Goal: Task Accomplishment & Management: Use online tool/utility

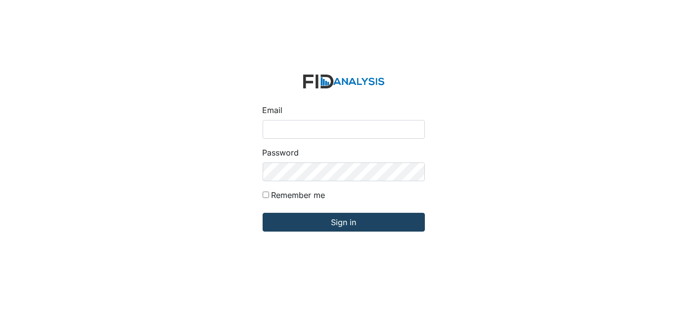
type input "[EMAIL_ADDRESS][DOMAIN_NAME]"
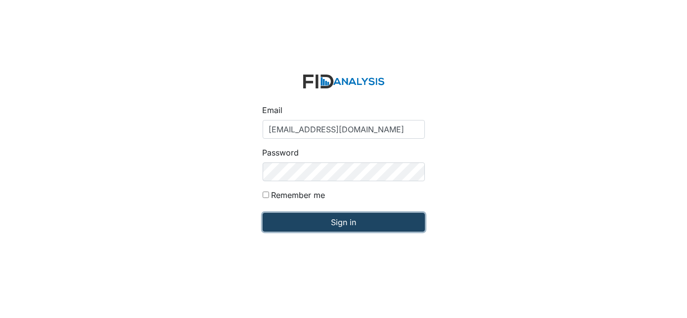
click at [344, 219] on input "Sign in" at bounding box center [344, 222] width 162 height 19
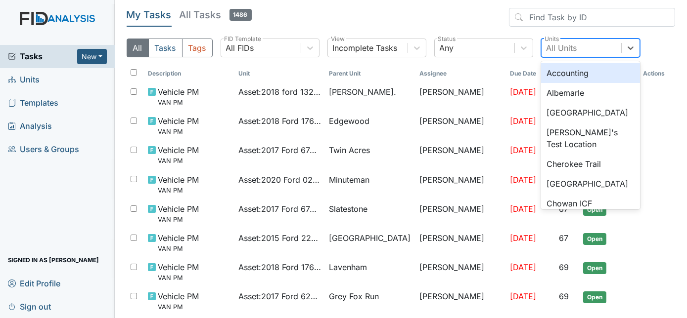
click at [569, 43] on div "All Units" at bounding box center [561, 48] width 31 height 12
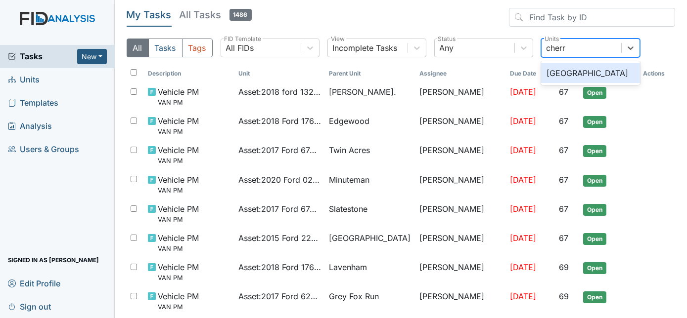
type input "cherry"
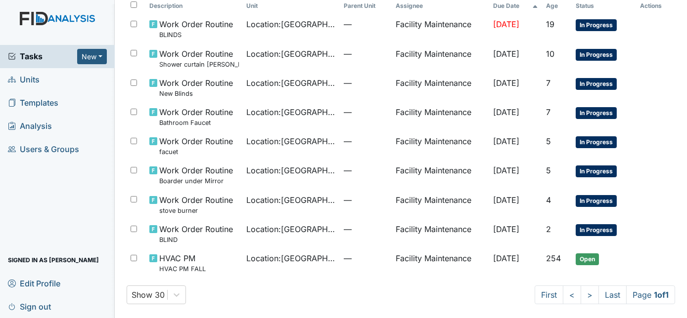
scroll to position [83, 0]
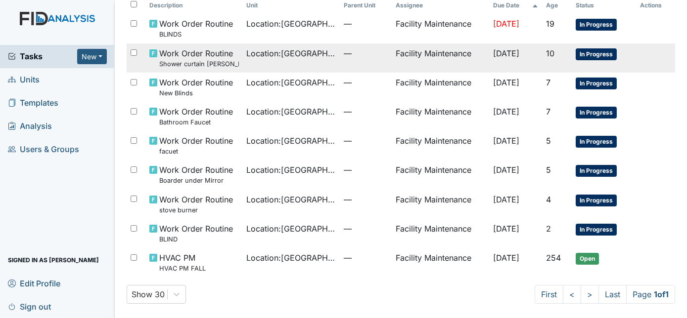
click at [468, 66] on td "Facility Maintenance" at bounding box center [440, 58] width 97 height 29
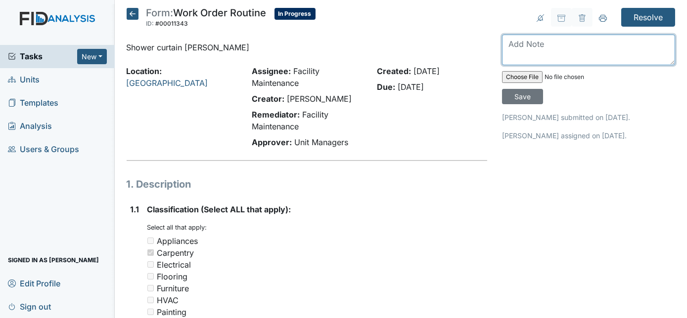
click at [542, 45] on textarea at bounding box center [588, 50] width 173 height 31
type textarea "both shower curtain rods replaced"
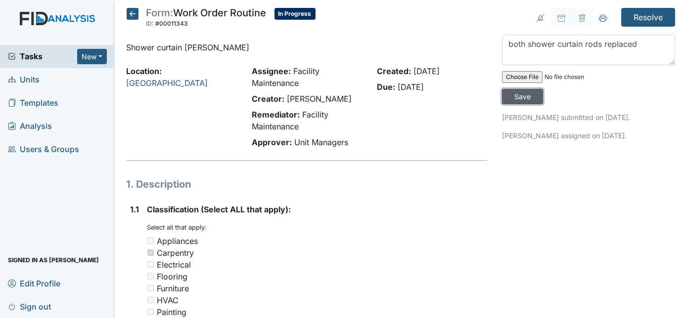
click at [543, 89] on input "Save" at bounding box center [522, 96] width 41 height 15
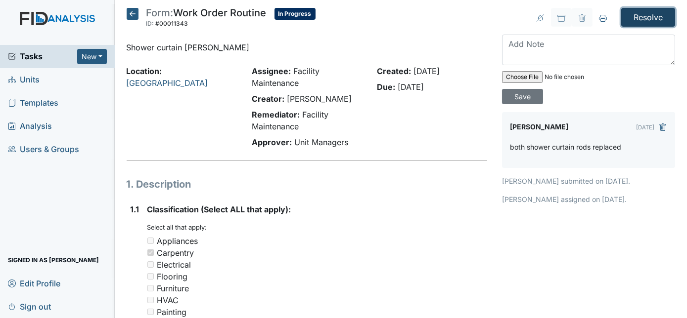
click at [653, 19] on input "Resolve" at bounding box center [648, 17] width 54 height 19
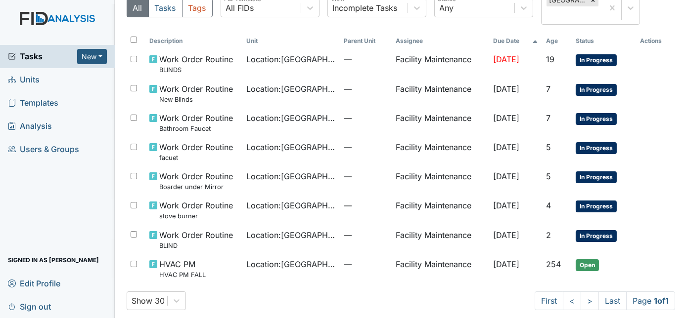
scroll to position [88, 0]
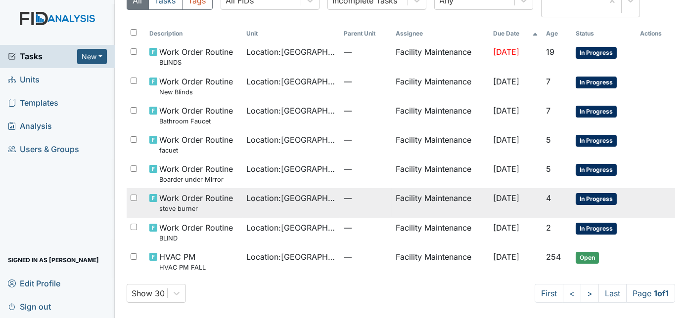
click at [402, 212] on td "Facility Maintenance" at bounding box center [440, 202] width 97 height 29
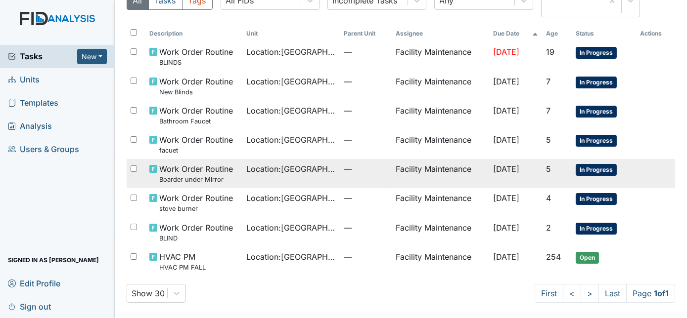
click at [352, 171] on span "—" at bounding box center [366, 169] width 44 height 12
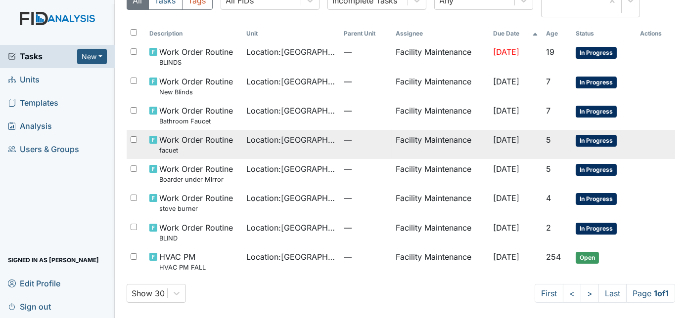
click at [305, 147] on td "Location : Cherry Lane" at bounding box center [291, 144] width 97 height 29
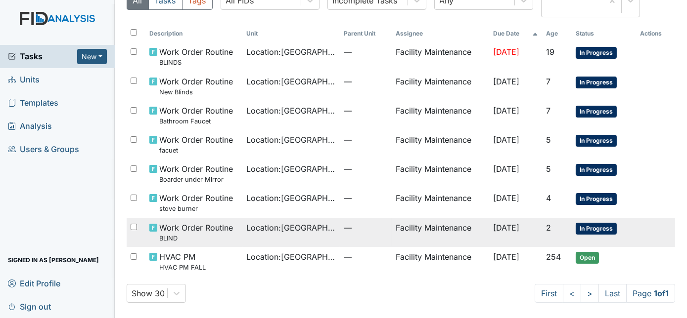
click at [327, 232] on td "Location : Cherry Lane" at bounding box center [291, 232] width 97 height 29
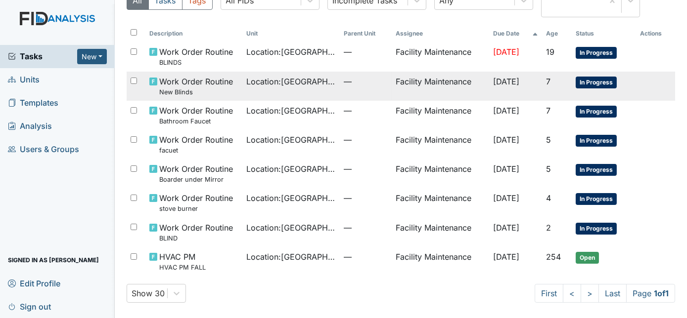
click at [303, 86] on span "Location : Cherry Lane" at bounding box center [292, 82] width 90 height 12
click at [344, 84] on span "—" at bounding box center [366, 82] width 44 height 12
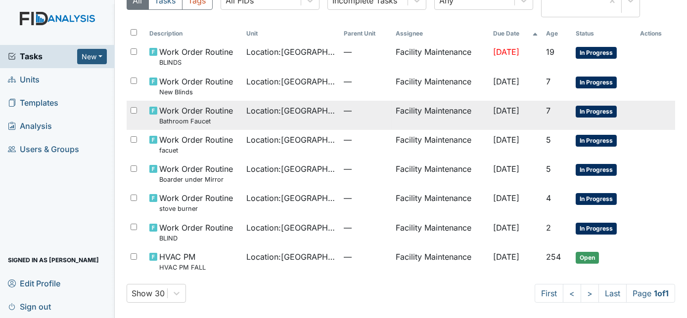
click at [340, 116] on td "—" at bounding box center [366, 115] width 52 height 29
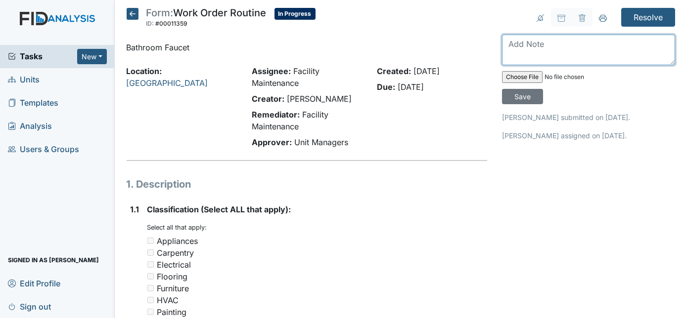
click at [563, 38] on textarea at bounding box center [588, 50] width 173 height 31
type textarea "duplicate work order"
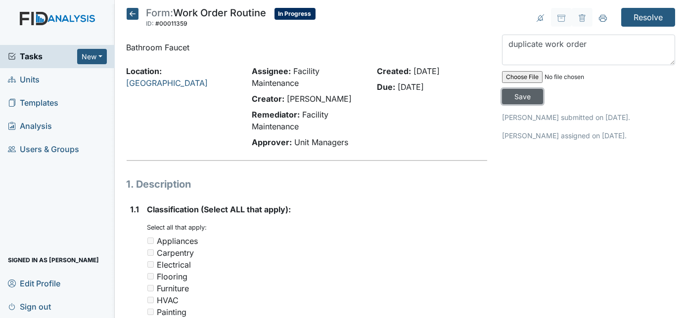
click at [543, 89] on input "Save" at bounding box center [522, 96] width 41 height 15
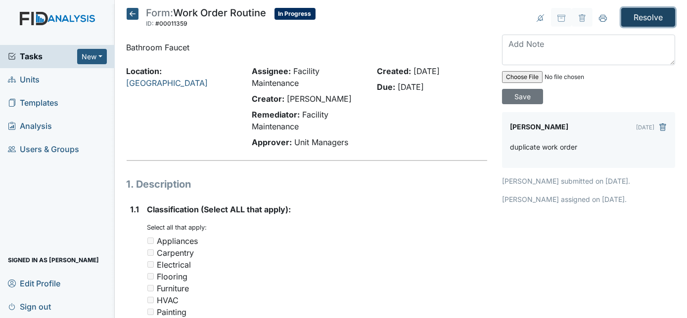
click at [637, 16] on input "Resolve" at bounding box center [648, 17] width 54 height 19
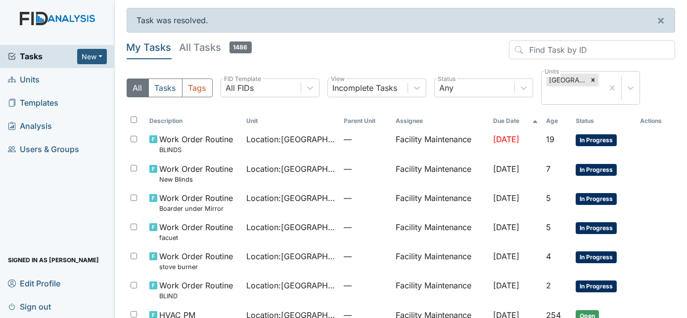
scroll to position [58, 0]
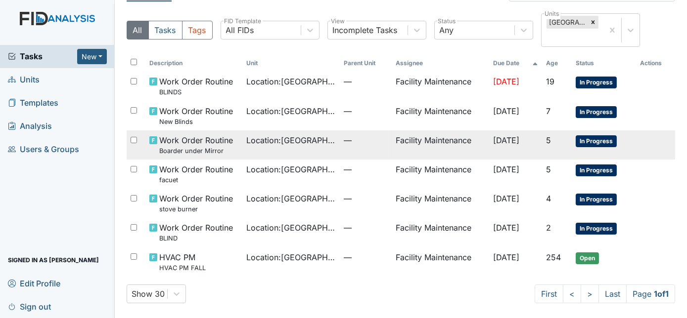
click at [253, 147] on td "Location : [GEOGRAPHIC_DATA]" at bounding box center [291, 145] width 97 height 29
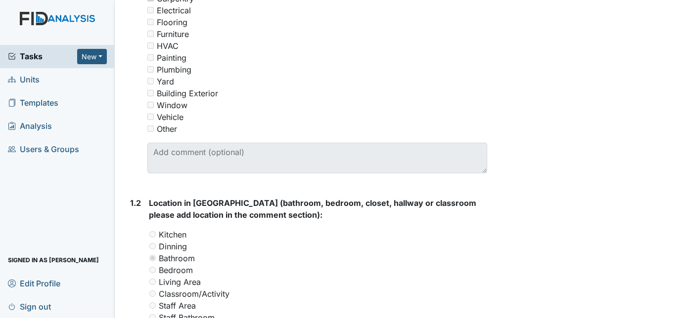
scroll to position [172, 0]
